Goal: Transaction & Acquisition: Subscribe to service/newsletter

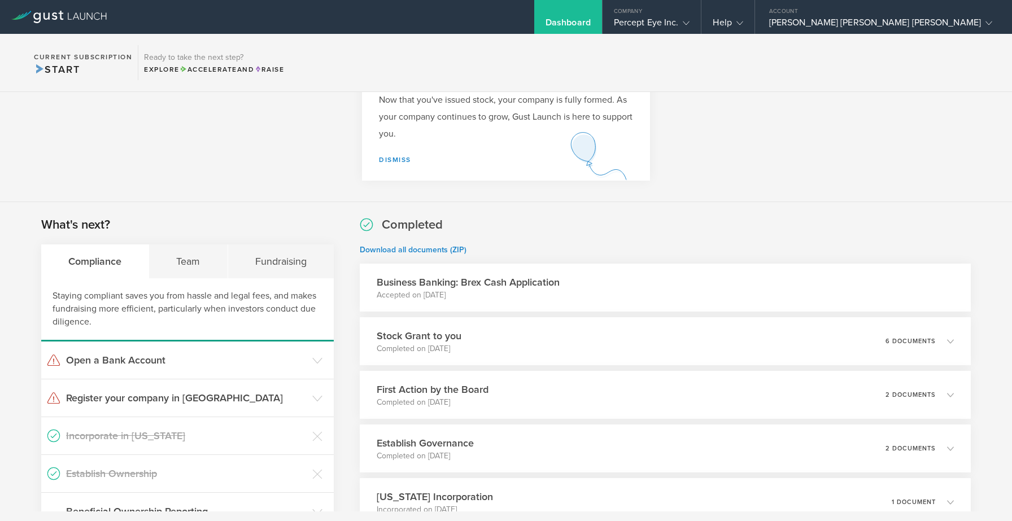
scroll to position [84, 0]
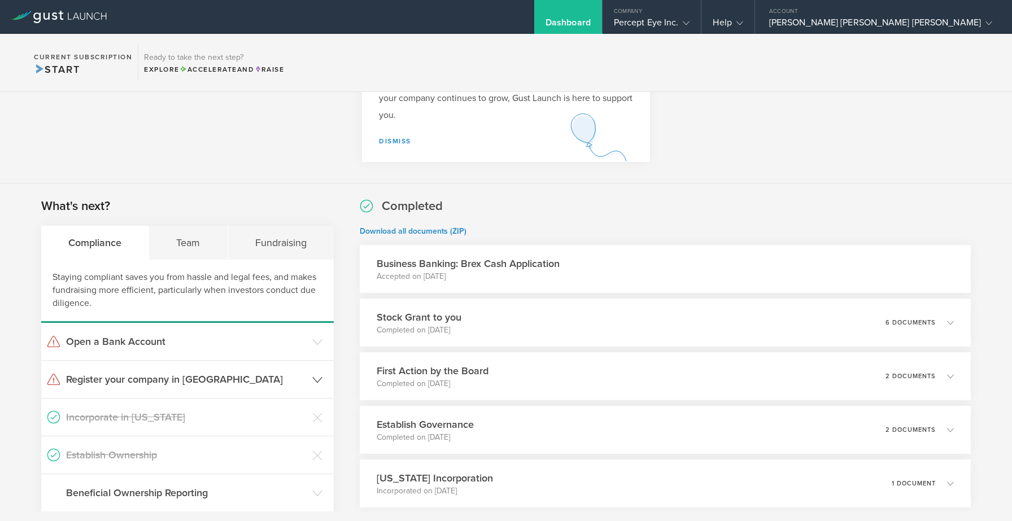
click at [145, 375] on h3 "Register your company in [GEOGRAPHIC_DATA]" at bounding box center [186, 379] width 241 height 15
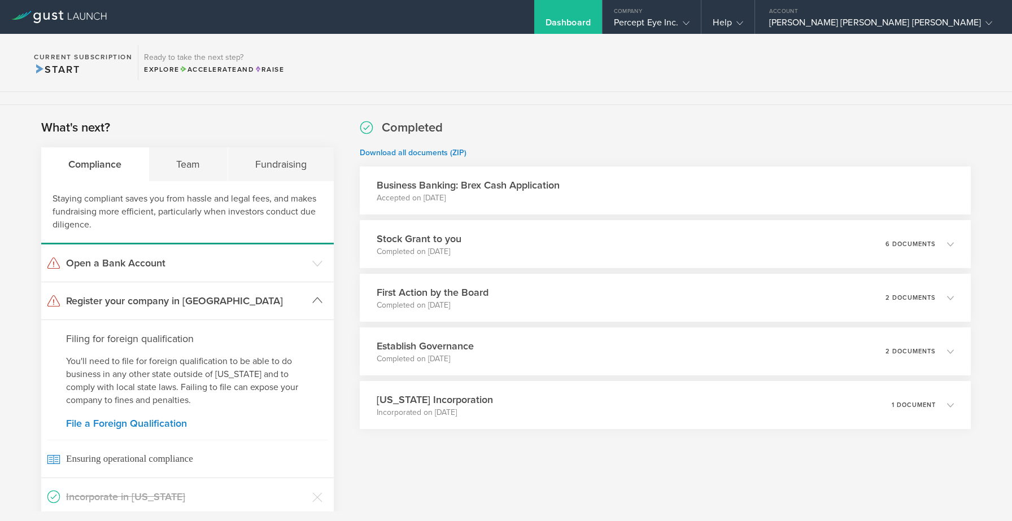
scroll to position [182, 0]
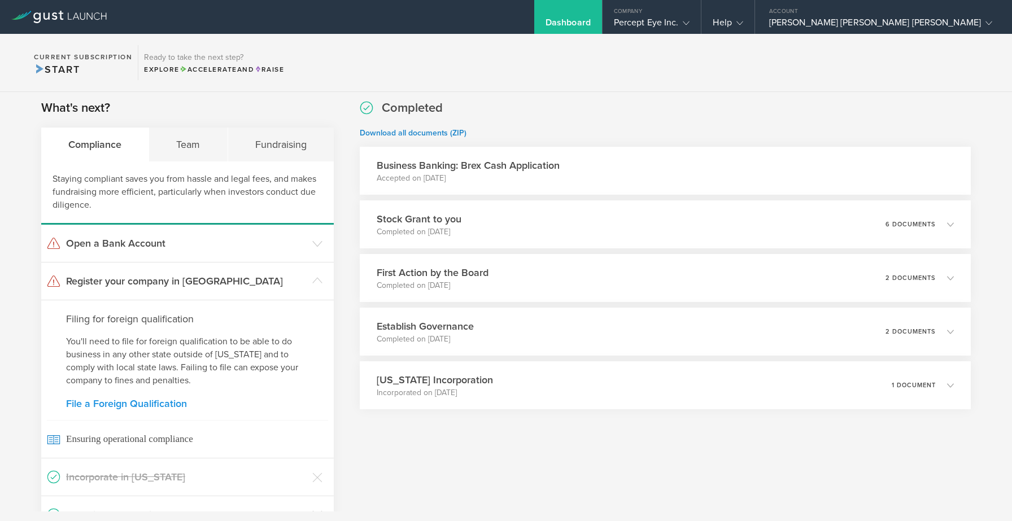
click at [119, 402] on link "File a Foreign Qualification" at bounding box center [187, 404] width 243 height 10
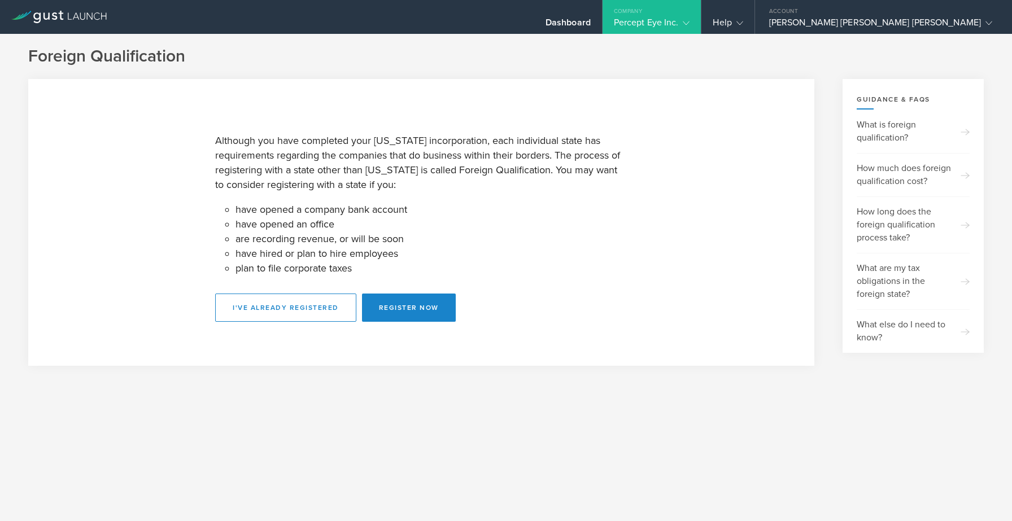
click at [514, 260] on li "have hired or plan to hire employees" at bounding box center [431, 253] width 392 height 15
click at [519, 166] on p "Although you have completed your [US_STATE] incorporation, each individual stat…" at bounding box center [421, 162] width 412 height 59
click at [360, 170] on p "Although you have completed your [US_STATE] incorporation, each individual stat…" at bounding box center [421, 162] width 412 height 59
click at [381, 165] on p "Although you have completed your [US_STATE] incorporation, each individual stat…" at bounding box center [421, 162] width 412 height 59
click at [335, 182] on p "Although you have completed your [US_STATE] incorporation, each individual stat…" at bounding box center [421, 162] width 412 height 59
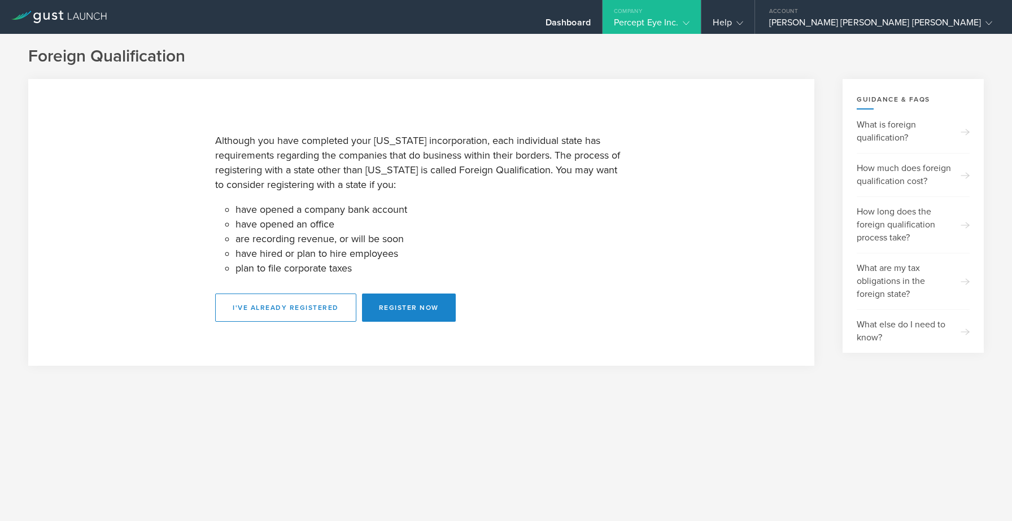
click at [385, 184] on p "Although you have completed your [US_STATE] incorporation, each individual stat…" at bounding box center [421, 162] width 412 height 59
click at [328, 226] on li "have opened an office" at bounding box center [431, 224] width 392 height 15
click at [349, 226] on li "have opened an office" at bounding box center [431, 224] width 392 height 15
click at [398, 220] on li "have opened an office" at bounding box center [431, 224] width 392 height 15
click at [353, 225] on li "have opened an office" at bounding box center [431, 224] width 392 height 15
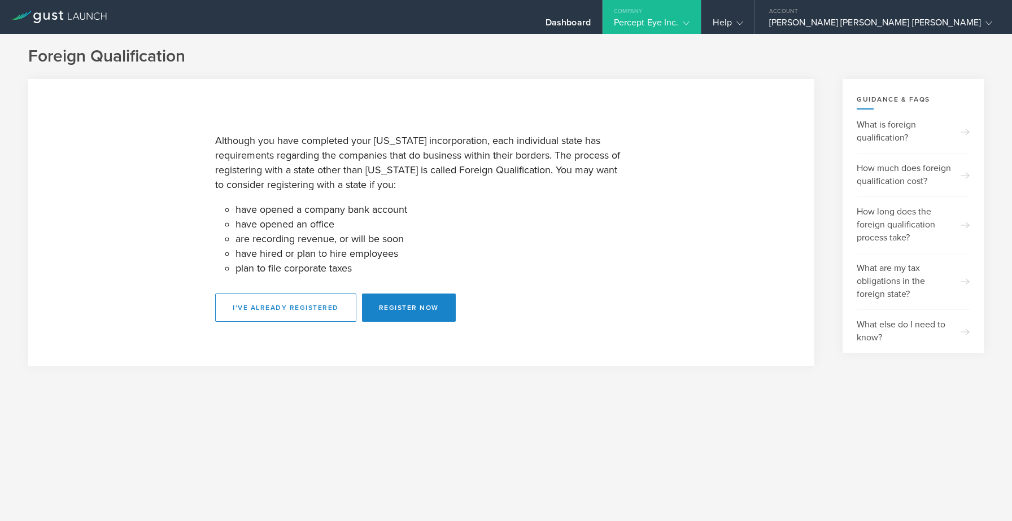
click at [409, 248] on li "have hired or plan to hire employees" at bounding box center [431, 253] width 392 height 15
click at [380, 299] on button "Register Now" at bounding box center [409, 308] width 94 height 28
select select "CA"
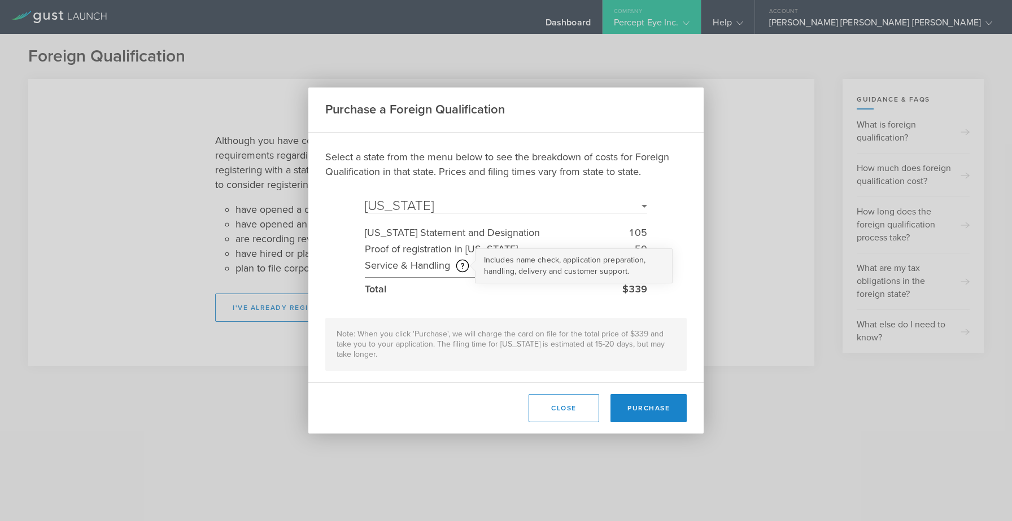
click at [464, 265] on circle at bounding box center [462, 266] width 12 height 12
click at [555, 179] on div "Select a state from the menu below to see the breakdown of costs for Foreign Qu…" at bounding box center [505, 260] width 361 height 221
click at [582, 404] on button "Close" at bounding box center [563, 408] width 71 height 28
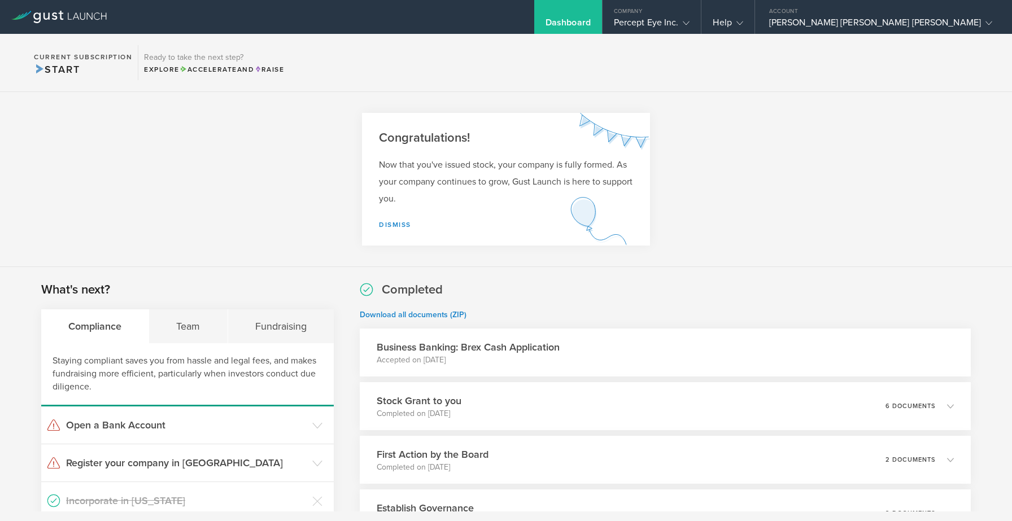
scroll to position [200, 0]
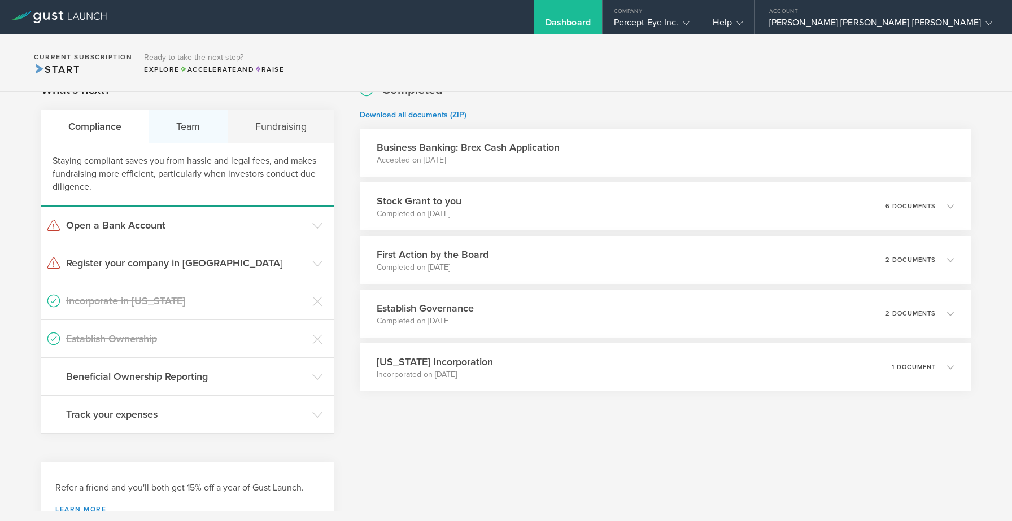
click at [182, 133] on div "Team" at bounding box center [188, 127] width 78 height 34
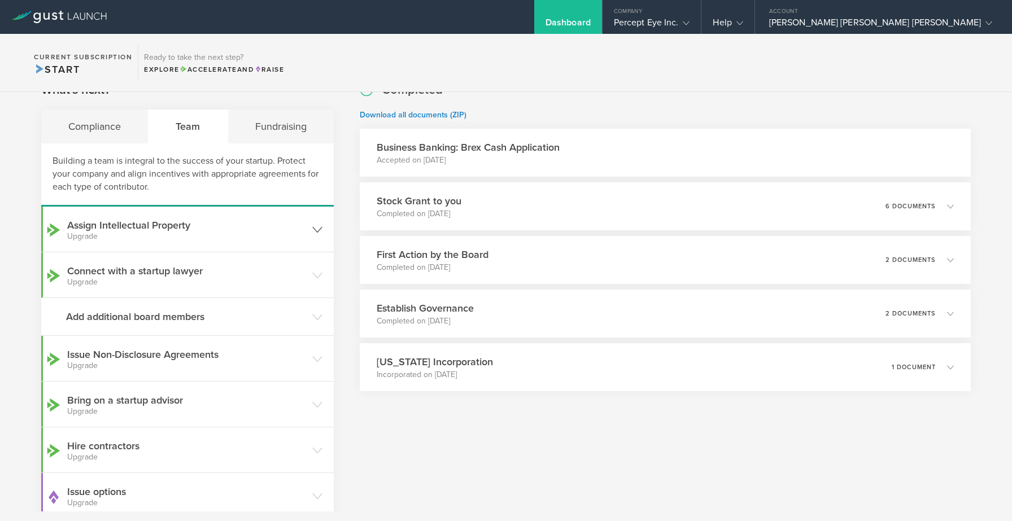
click at [216, 243] on header "Assign Intellectual Property Upgrade" at bounding box center [187, 229] width 292 height 45
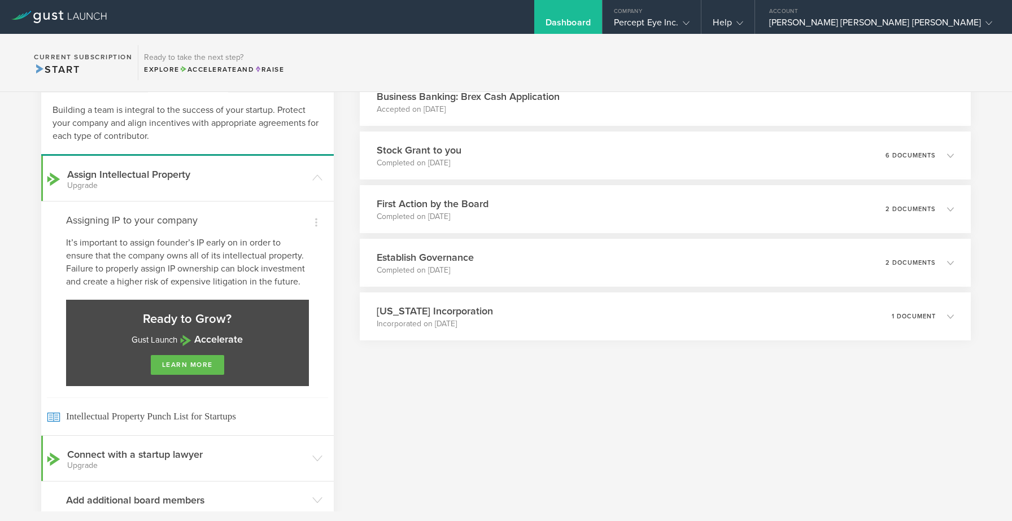
scroll to position [261, 0]
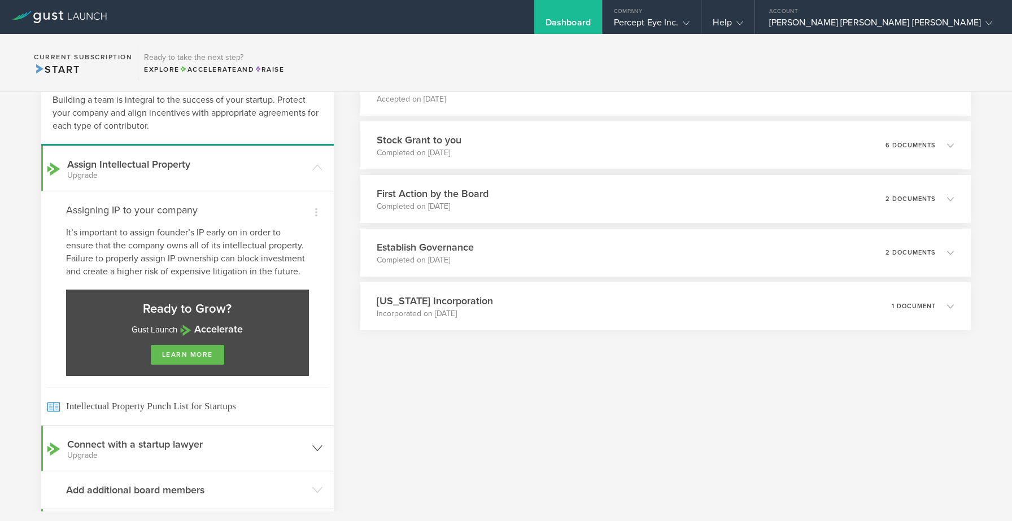
click at [169, 438] on h3 "Connect with a startup lawyer Upgrade" at bounding box center [186, 448] width 239 height 23
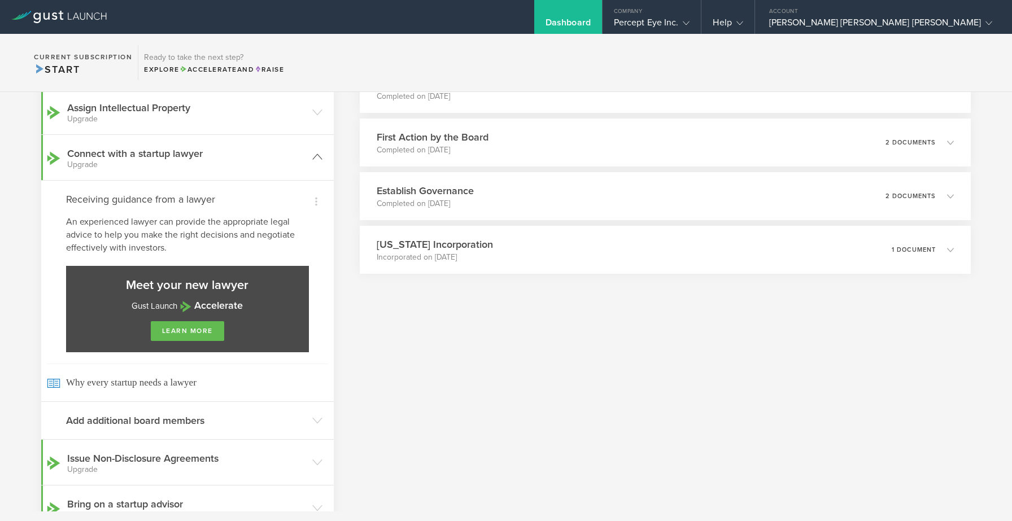
scroll to position [314, 0]
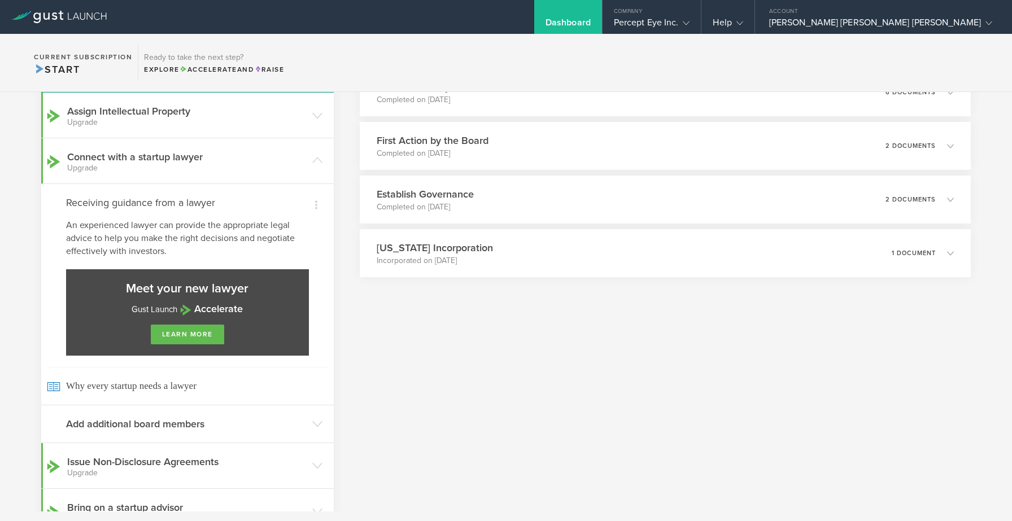
click at [254, 233] on p "An experienced lawyer can provide the appropriate legal advice to help you make…" at bounding box center [187, 238] width 243 height 39
click at [154, 233] on p "An experienced lawyer can provide the appropriate legal advice to help you make…" at bounding box center [187, 238] width 243 height 39
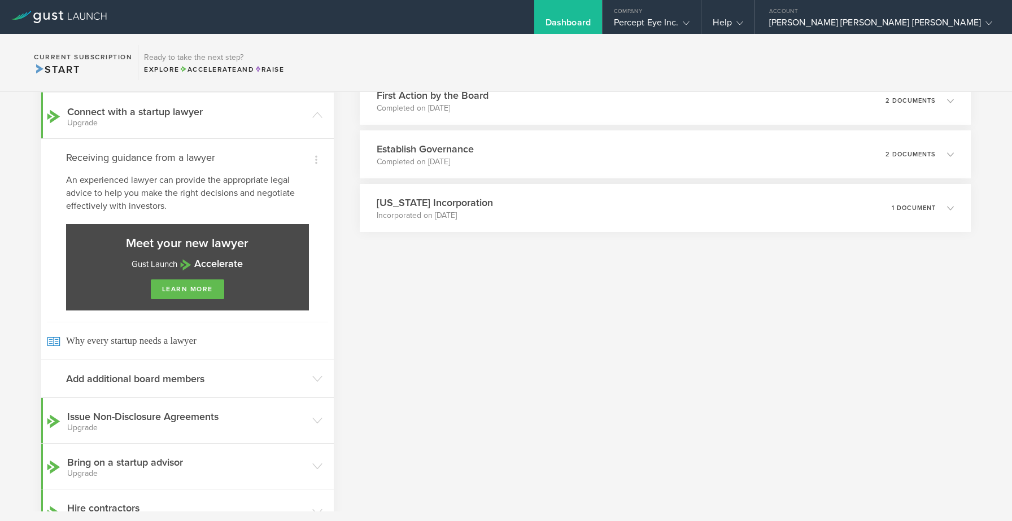
click at [497, 328] on div "Completed Download all documents (ZIP) Business Banking: Brex Cash Application …" at bounding box center [665, 305] width 611 height 766
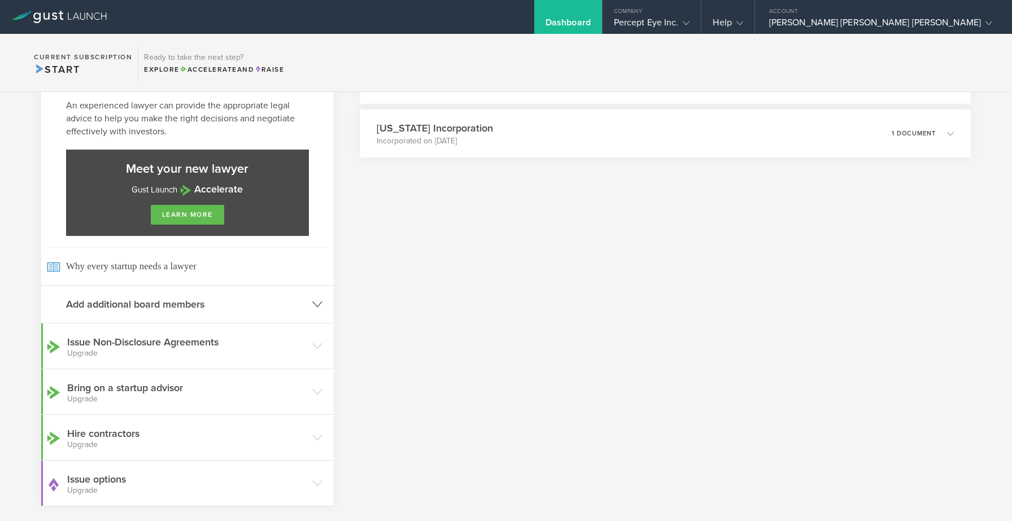
scroll to position [446, 0]
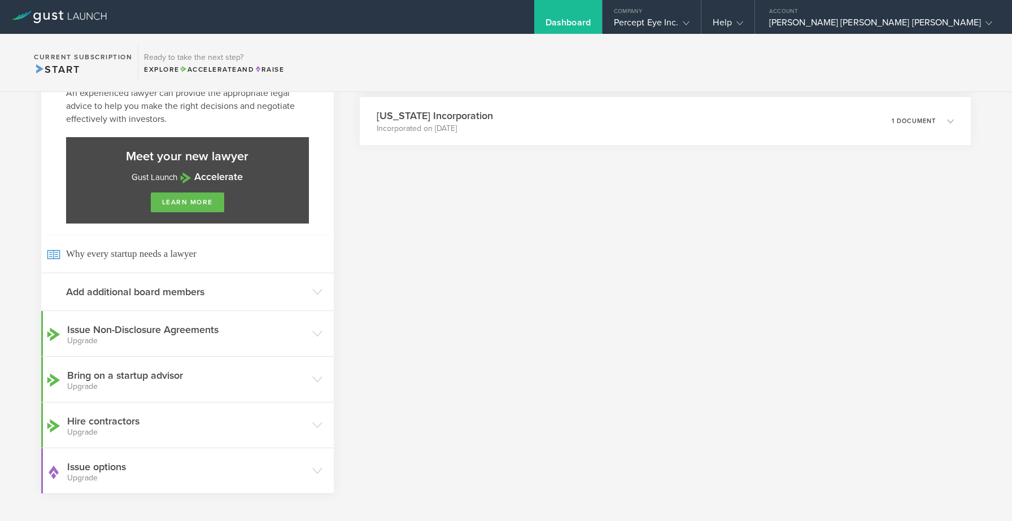
click at [397, 324] on div "Completed Download all documents (ZIP) Business Banking: Brex Cash Application …" at bounding box center [665, 218] width 611 height 766
click at [389, 267] on div "Completed Download all documents (ZIP) Business Banking: Brex Cash Application …" at bounding box center [665, 218] width 611 height 766
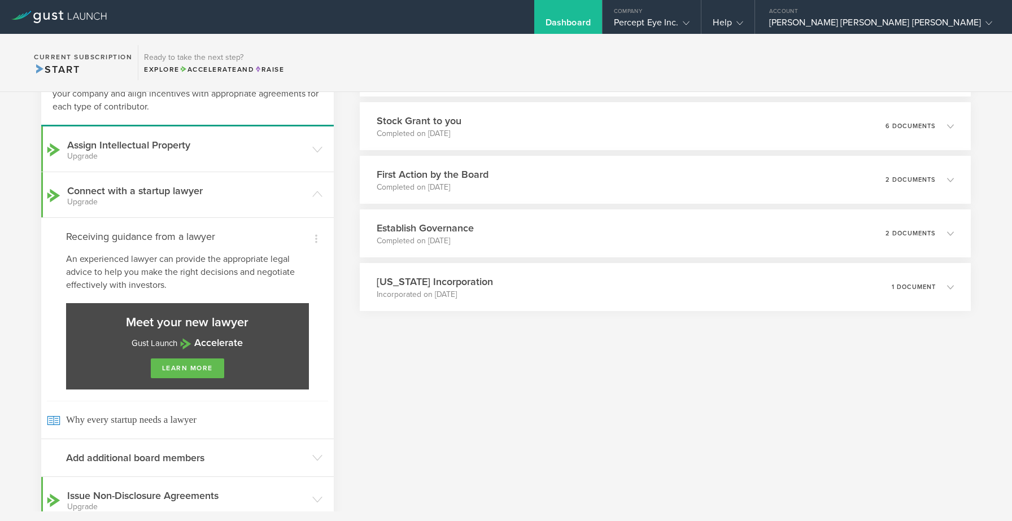
scroll to position [174, 0]
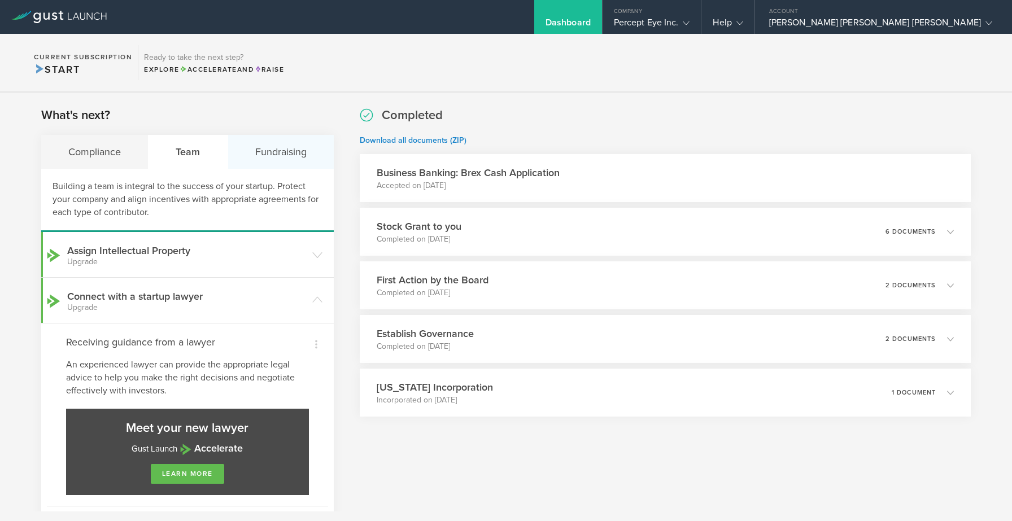
click at [273, 146] on div "Fundraising" at bounding box center [281, 152] width 106 height 34
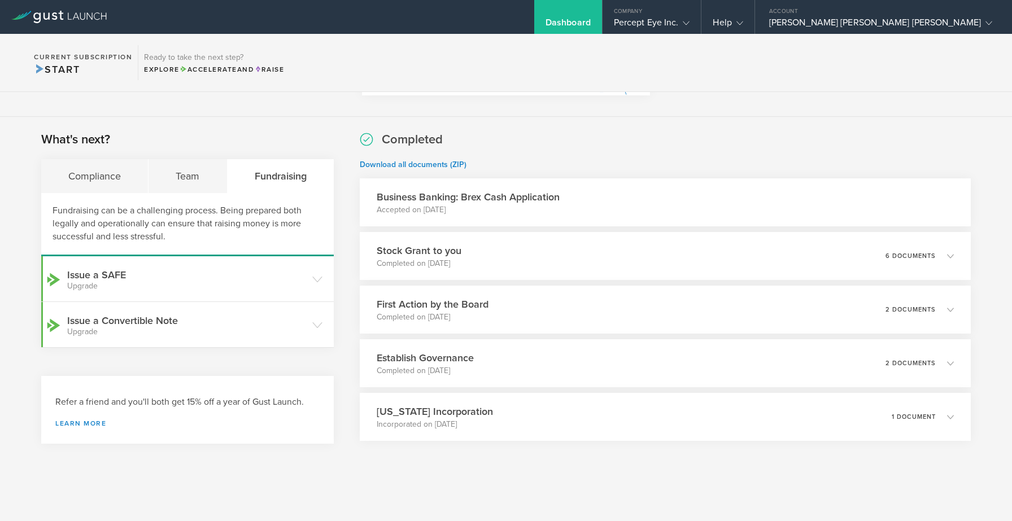
scroll to position [150, 0]
click at [186, 161] on div "Team" at bounding box center [187, 176] width 78 height 34
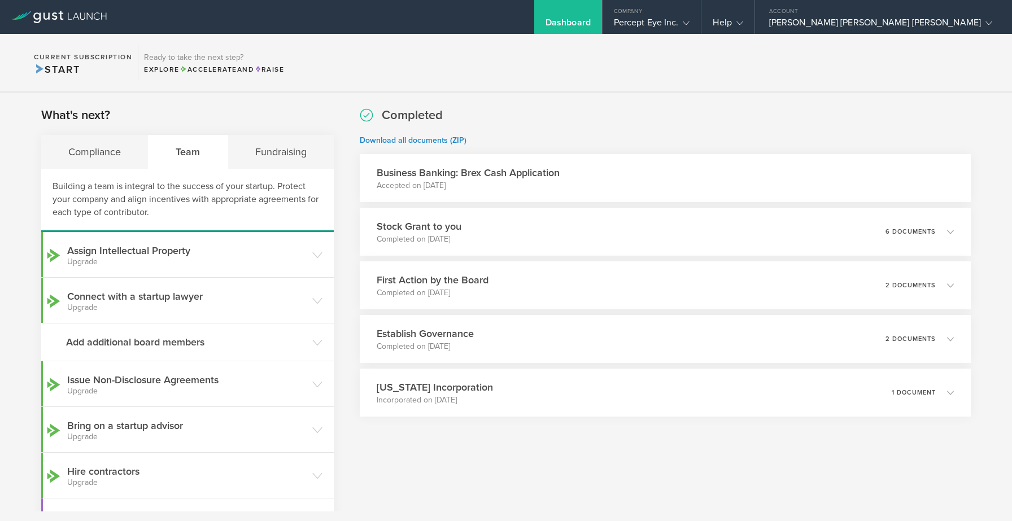
click at [684, 68] on section "Current Subscription Start Ready to take the next step? Explore Accelerate and …" at bounding box center [506, 63] width 1012 height 58
click at [91, 247] on h3 "Assign Intellectual Property Upgrade" at bounding box center [186, 254] width 239 height 23
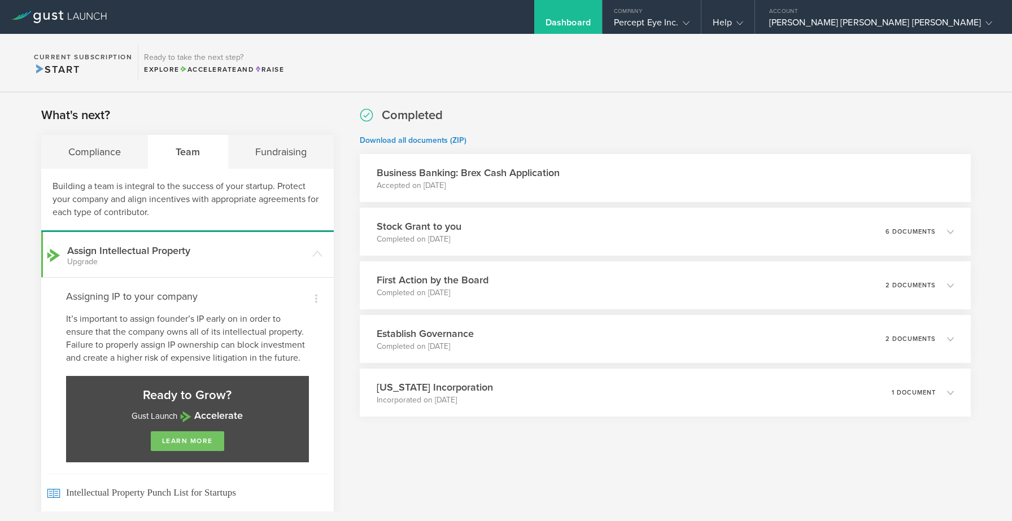
click at [190, 432] on link "learn more" at bounding box center [187, 441] width 73 height 20
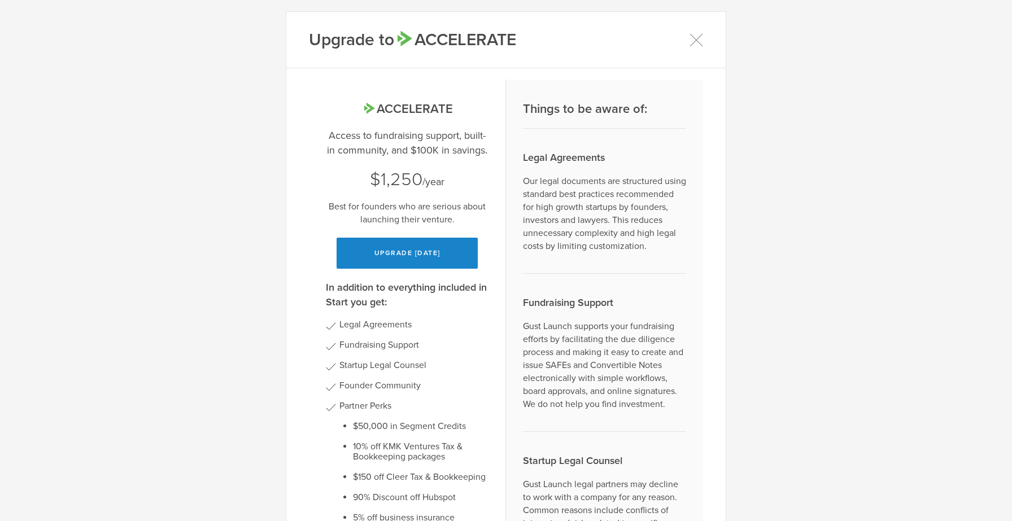
click at [418, 211] on p "Best for founders who are serious about launching their venture." at bounding box center [407, 213] width 163 height 26
click at [886, 244] on div "Upgrade to Accelerate Accelerate Access to fundraising support, built-in commun…" at bounding box center [506, 260] width 1012 height 521
click at [449, 180] on div "$1,250 /year" at bounding box center [407, 180] width 163 height 24
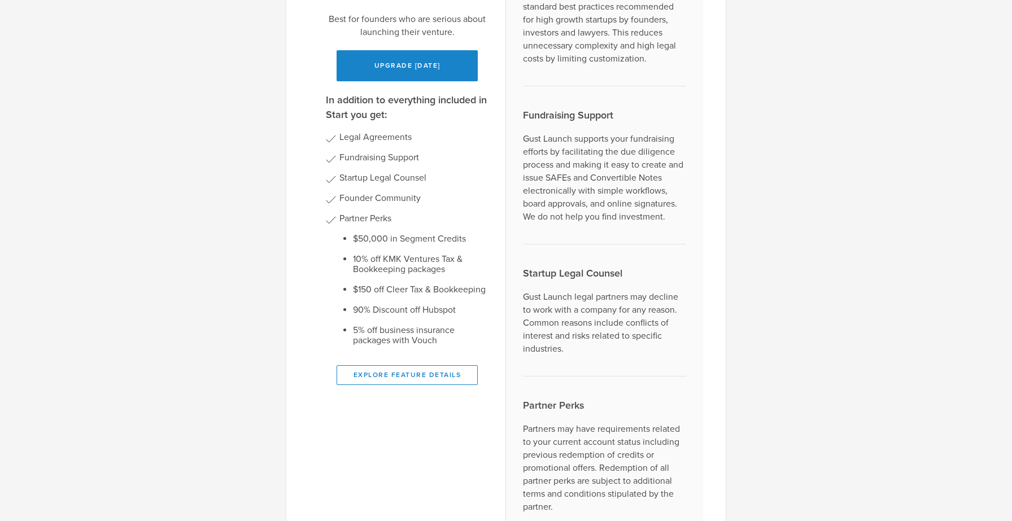
scroll to position [219, 0]
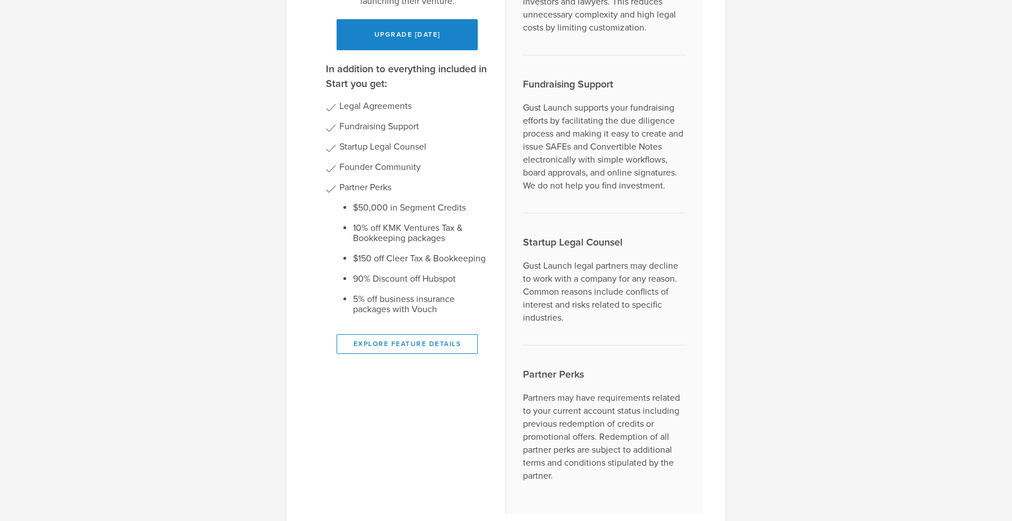
click at [440, 238] on li "10% off KMK Ventures Tax & Bookkeeping packages" at bounding box center [421, 233] width 136 height 20
click at [488, 228] on li "10% off KMK Ventures Tax & Bookkeeping packages" at bounding box center [421, 233] width 136 height 20
click at [437, 226] on li "10% off KMK Ventures Tax & Bookkeeping packages" at bounding box center [421, 233] width 136 height 20
click at [485, 234] on li "10% off KMK Ventures Tax & Bookkeeping packages" at bounding box center [421, 233] width 136 height 20
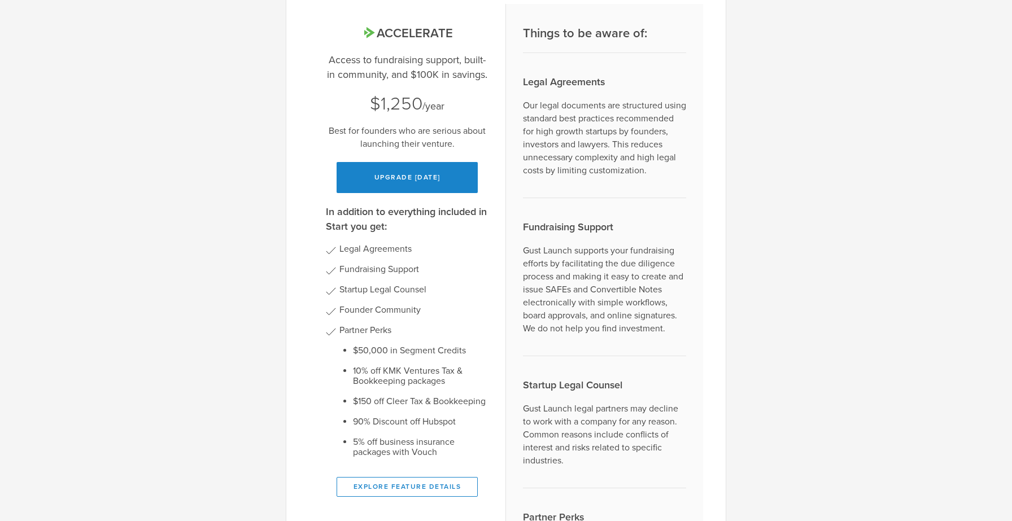
scroll to position [76, 0]
click at [496, 96] on div "Accelerate Access to fundraising support, built-in community, and $100K in savi…" at bounding box center [407, 329] width 197 height 653
click at [418, 252] on gust-icon at bounding box center [407, 250] width 163 height 14
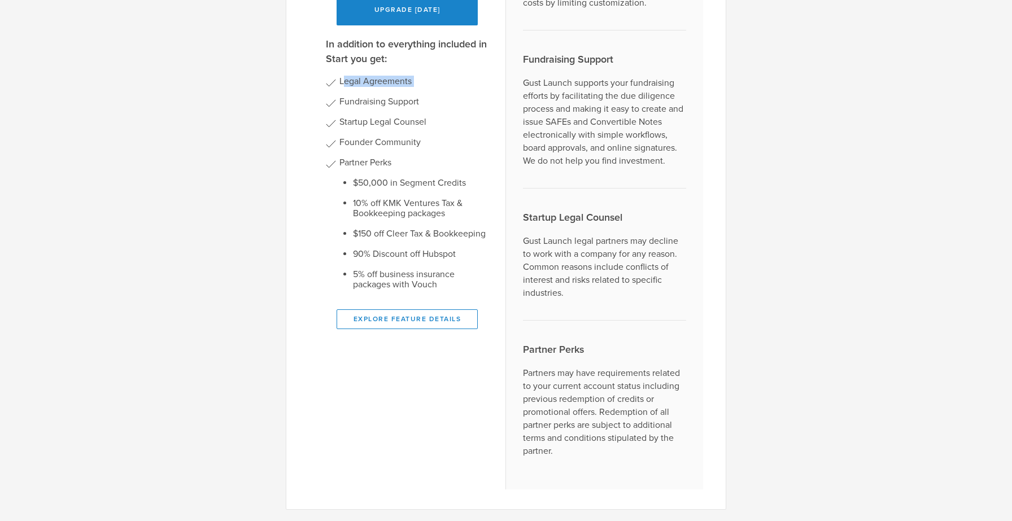
scroll to position [0, 0]
